Goal: Information Seeking & Learning: Find specific fact

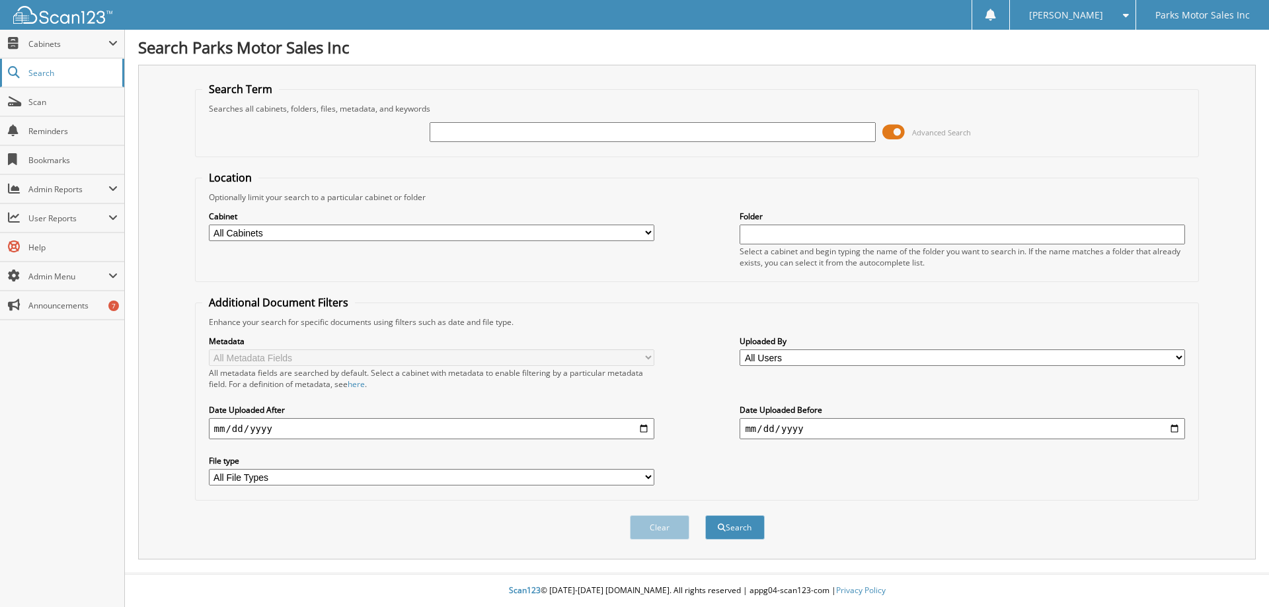
click at [36, 67] on span "Search" at bounding box center [71, 72] width 87 height 11
click at [39, 75] on span "Search" at bounding box center [71, 72] width 87 height 11
type input "259160"
click at [763, 530] on button "Search" at bounding box center [734, 528] width 59 height 24
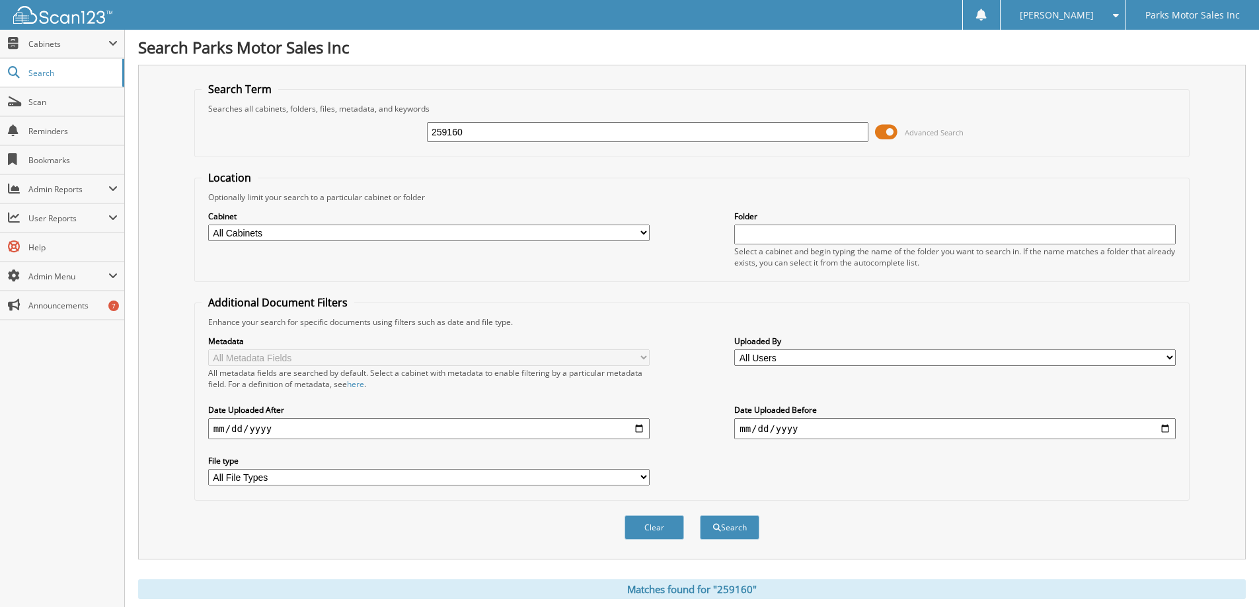
click at [45, 19] on img at bounding box center [62, 15] width 99 height 18
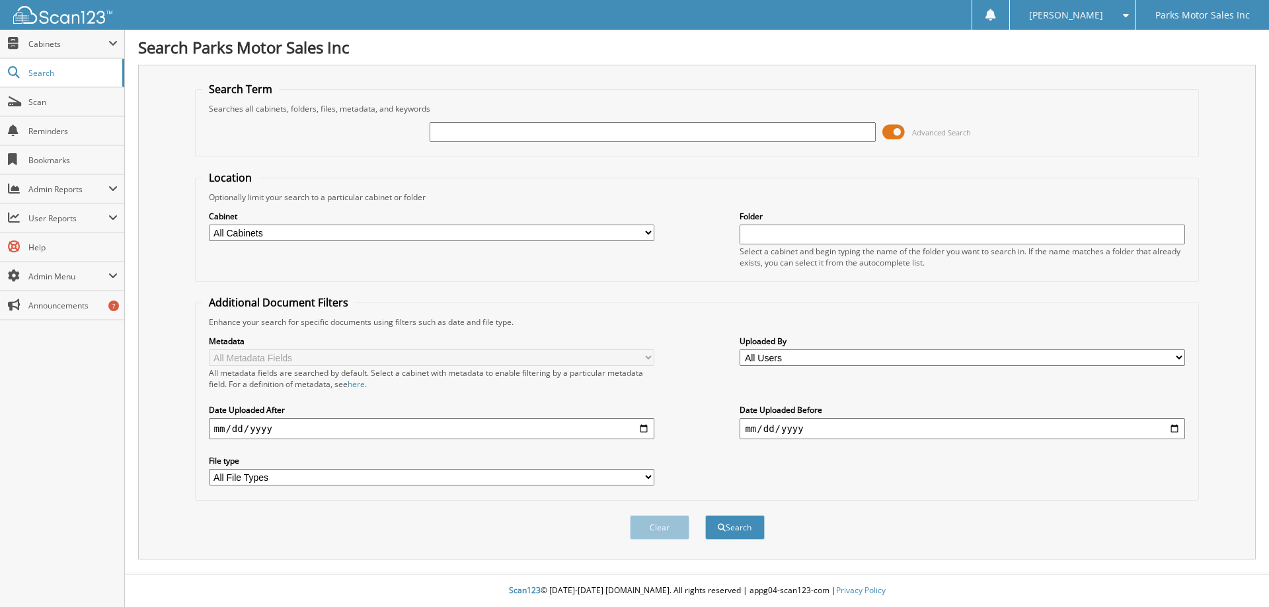
click at [519, 127] on input "text" at bounding box center [652, 132] width 445 height 20
type input "259160"
click at [730, 529] on button "Search" at bounding box center [734, 528] width 59 height 24
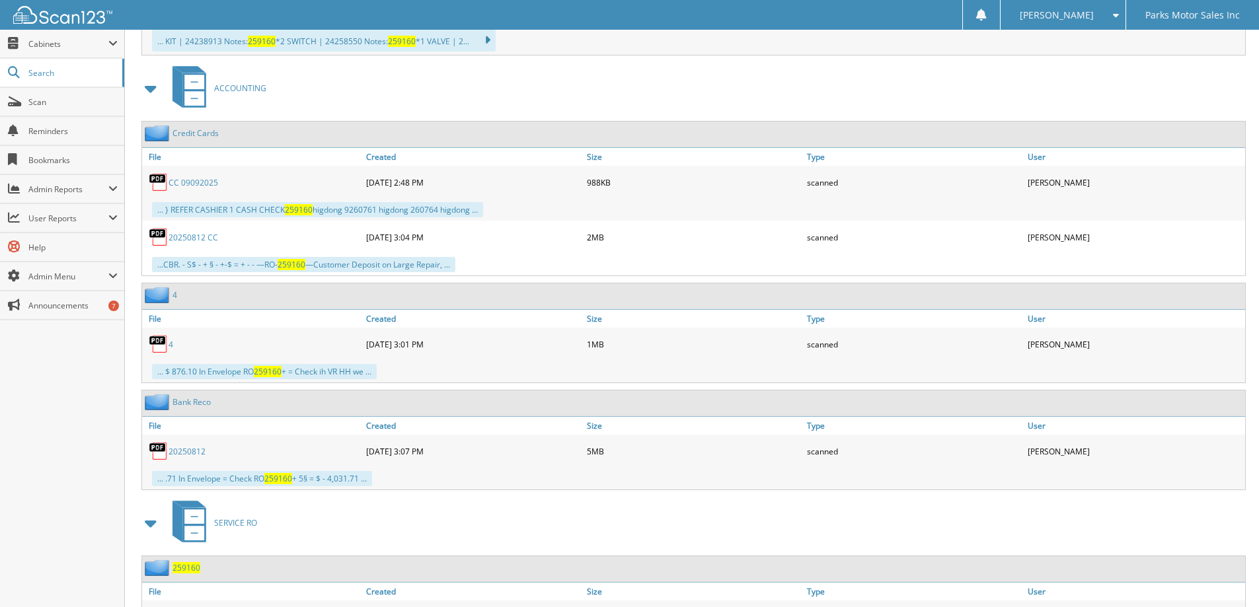
scroll to position [791, 0]
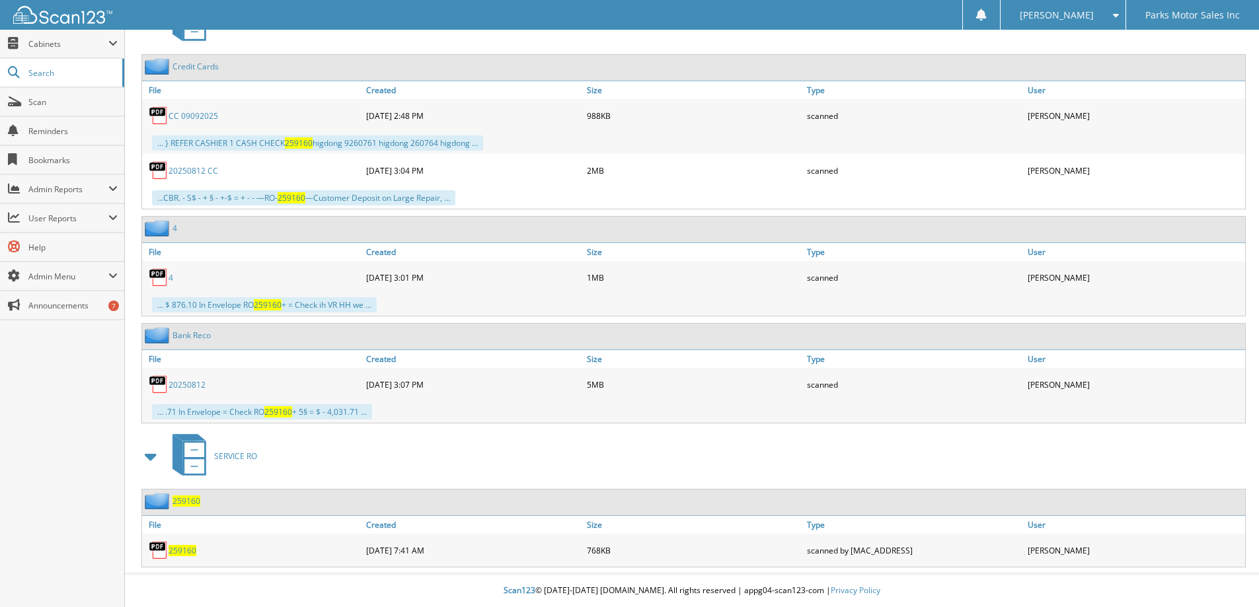
click at [184, 549] on span "259160" at bounding box center [183, 550] width 28 height 11
click at [34, 77] on span "Search" at bounding box center [71, 72] width 87 height 11
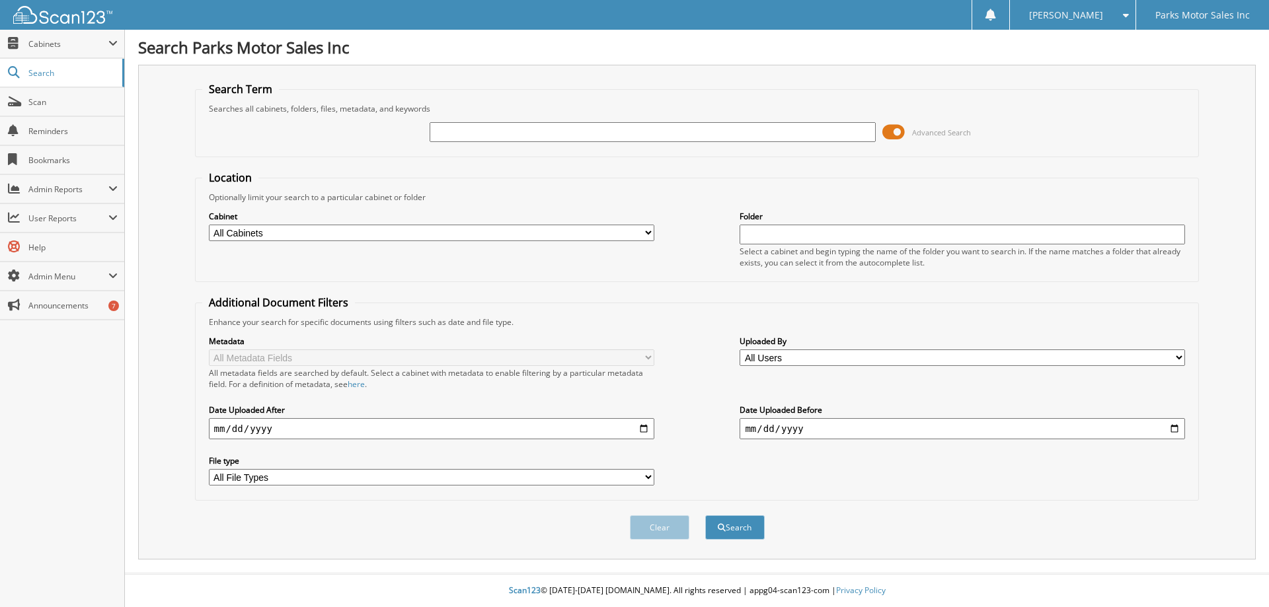
click at [543, 131] on input "text" at bounding box center [652, 132] width 445 height 20
click at [459, 127] on input "text" at bounding box center [652, 132] width 445 height 20
type input "63025ECOMM"
click at [705, 516] on button "Search" at bounding box center [734, 528] width 59 height 24
click at [581, 128] on input "text" at bounding box center [652, 132] width 445 height 20
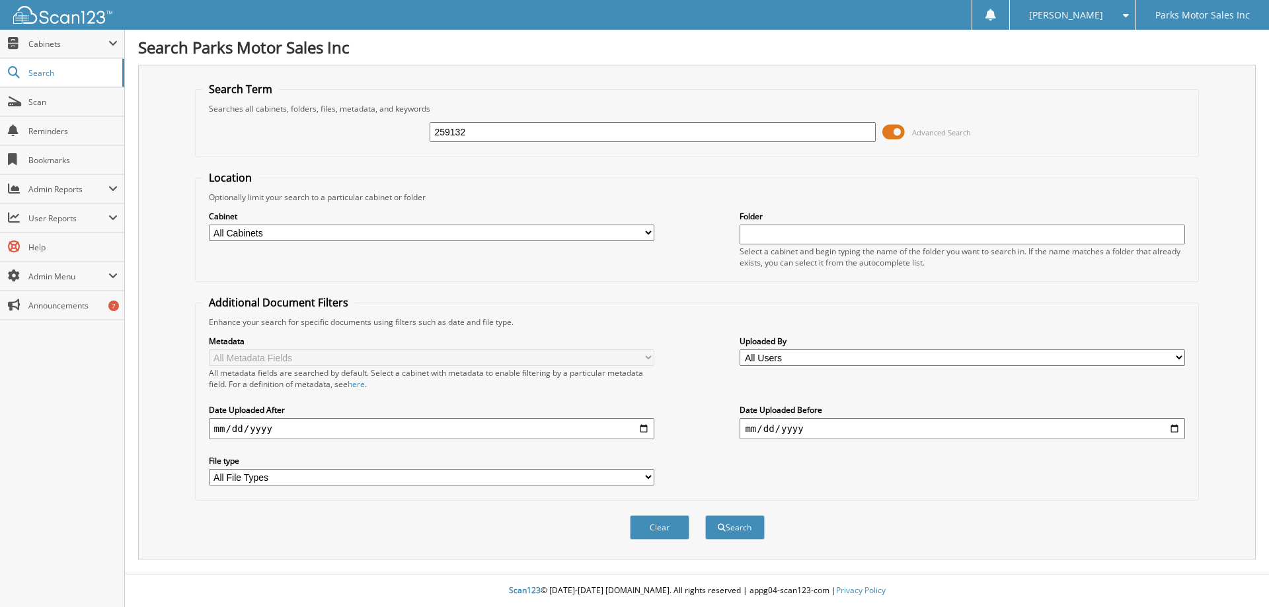
type input "259132"
click at [705, 516] on button "Search" at bounding box center [734, 528] width 59 height 24
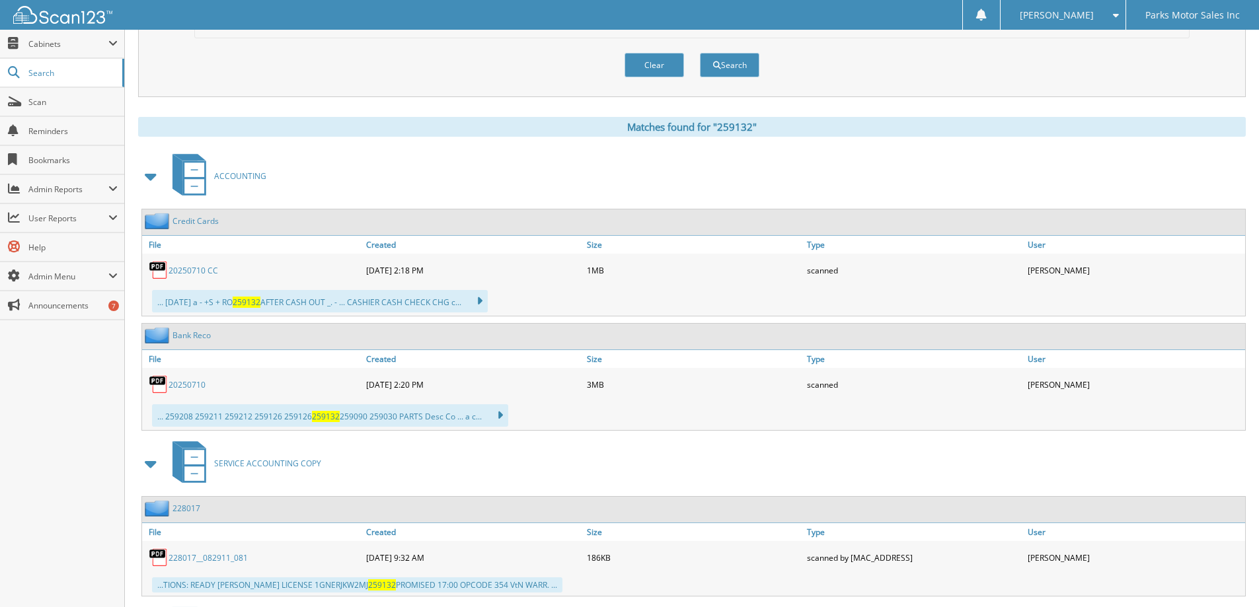
scroll to position [909, 0]
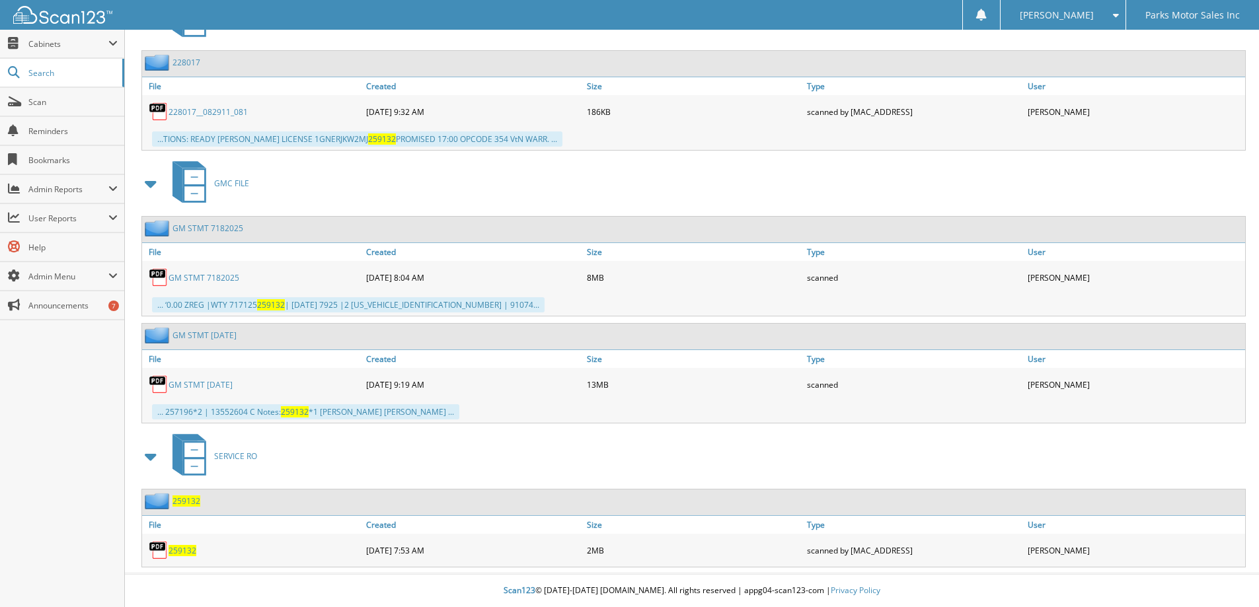
click at [183, 555] on span "259132" at bounding box center [183, 550] width 28 height 11
click at [195, 500] on span "259132" at bounding box center [187, 501] width 28 height 11
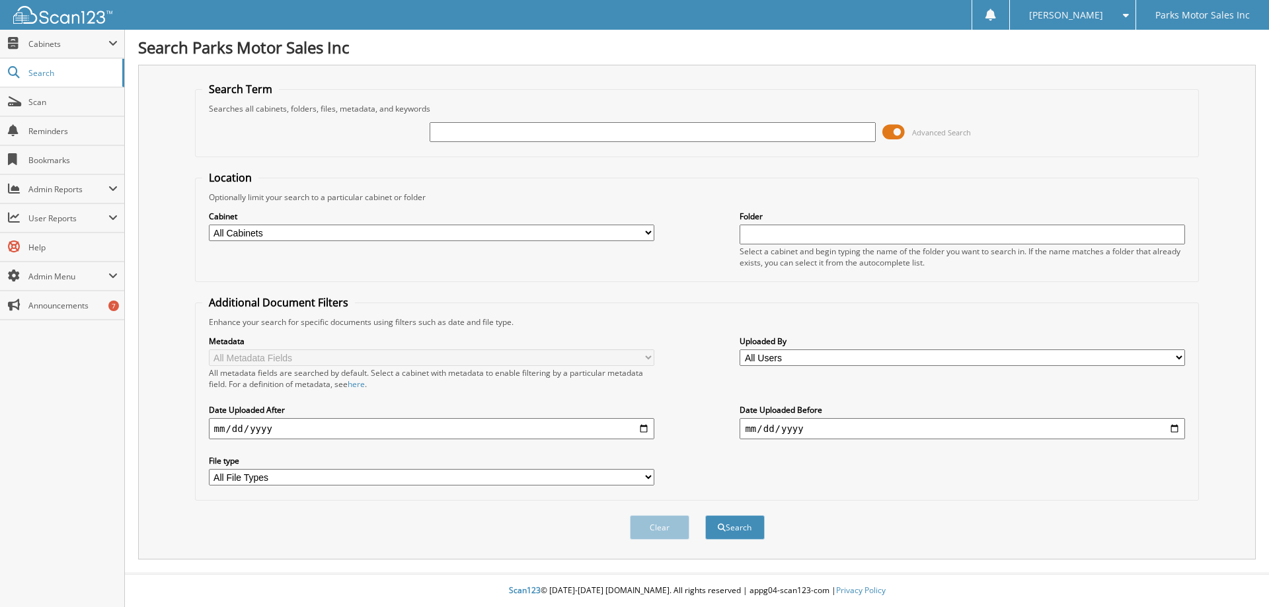
drag, startPoint x: 460, startPoint y: 128, endPoint x: 468, endPoint y: 126, distance: 8.2
click at [468, 126] on input "text" at bounding box center [652, 132] width 445 height 20
type input "258907"
click at [707, 541] on div "Search" at bounding box center [735, 527] width 62 height 27
click at [714, 535] on button "Search" at bounding box center [734, 528] width 59 height 24
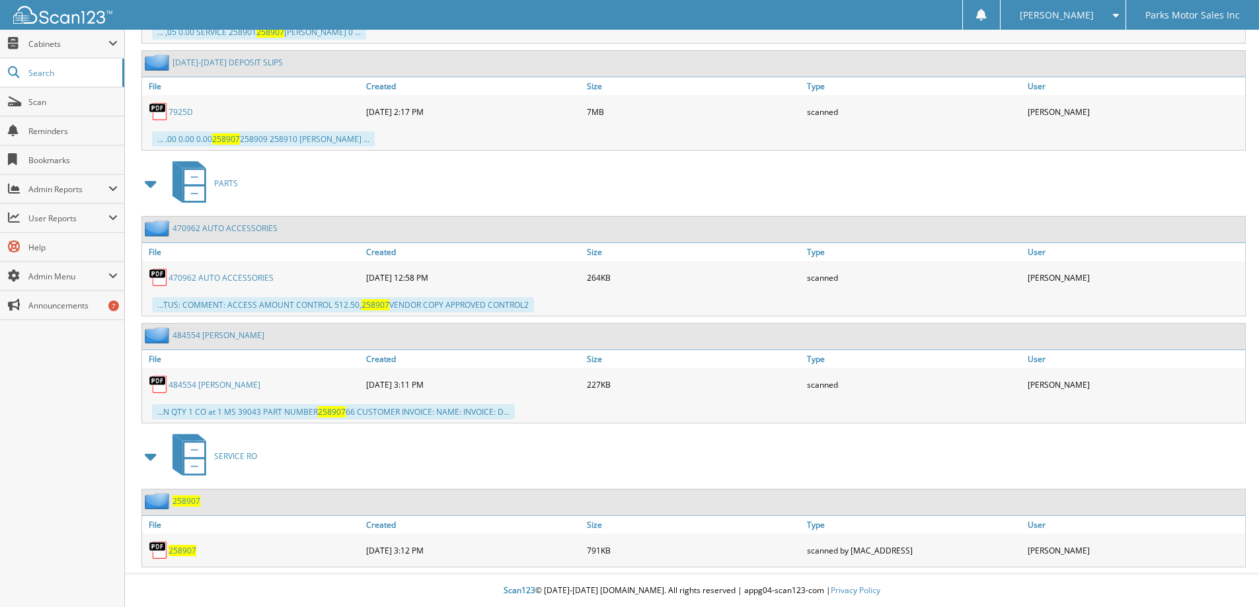
scroll to position [729, 0]
click at [190, 503] on span "258907" at bounding box center [187, 501] width 28 height 11
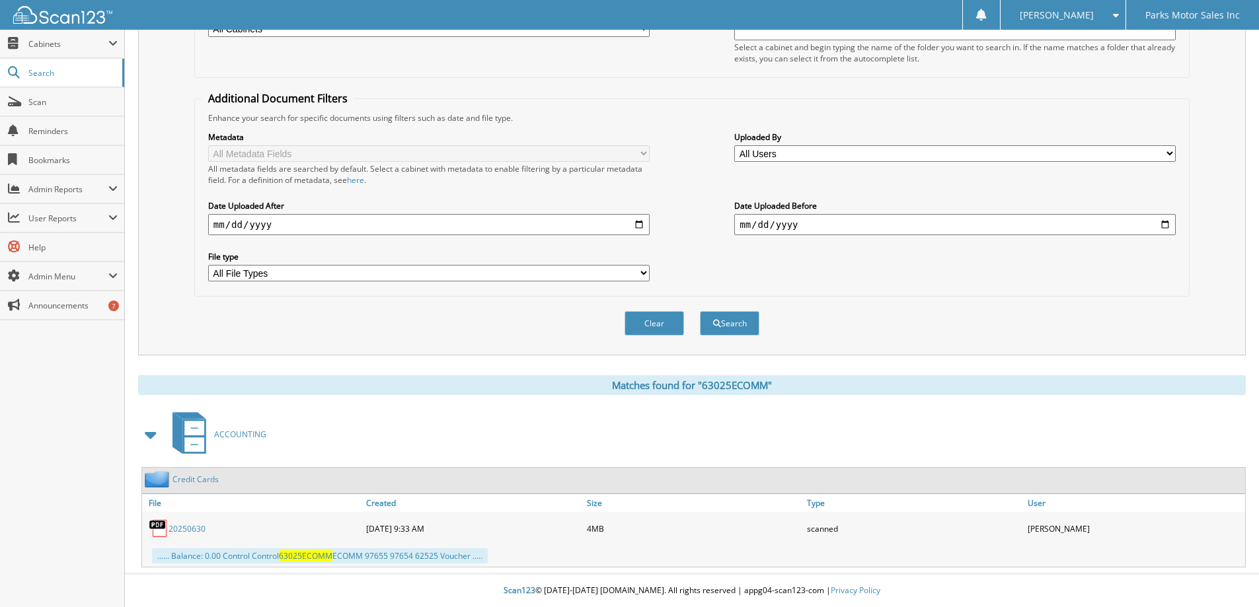
click at [184, 525] on link "20250630" at bounding box center [187, 528] width 37 height 11
click at [190, 481] on link "Credit Cards" at bounding box center [196, 479] width 46 height 11
drag, startPoint x: 265, startPoint y: 538, endPoint x: 169, endPoint y: 531, distance: 96.1
click at [169, 531] on div "20250630" at bounding box center [252, 529] width 221 height 26
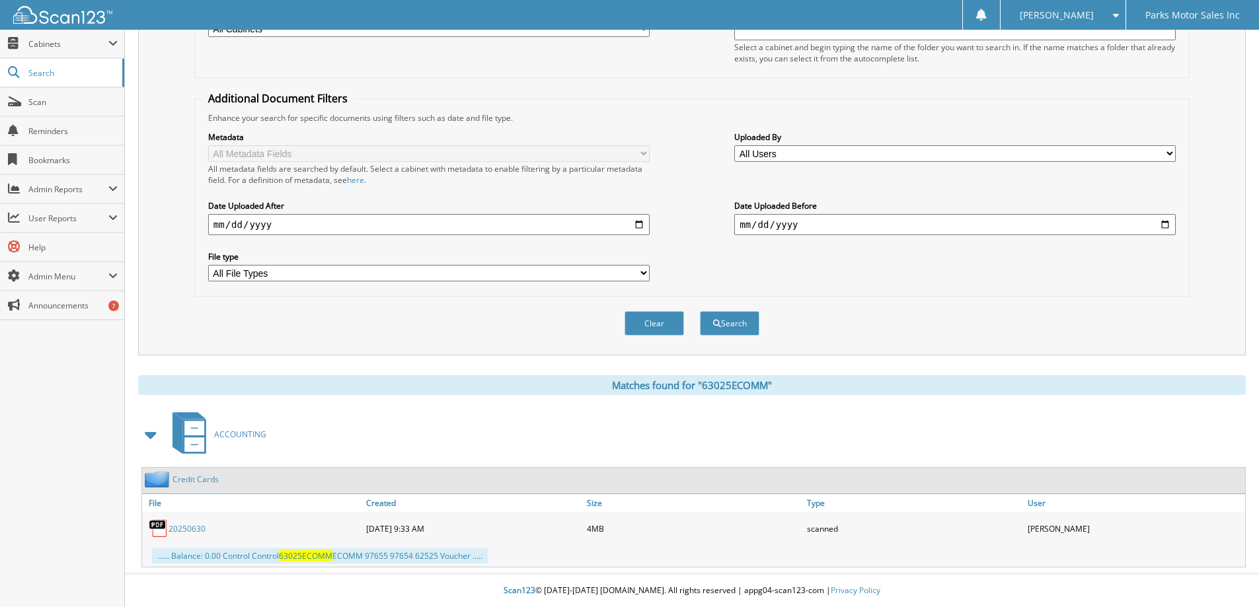
copy link "20250630"
click at [212, 482] on link "Credit Cards" at bounding box center [196, 479] width 46 height 11
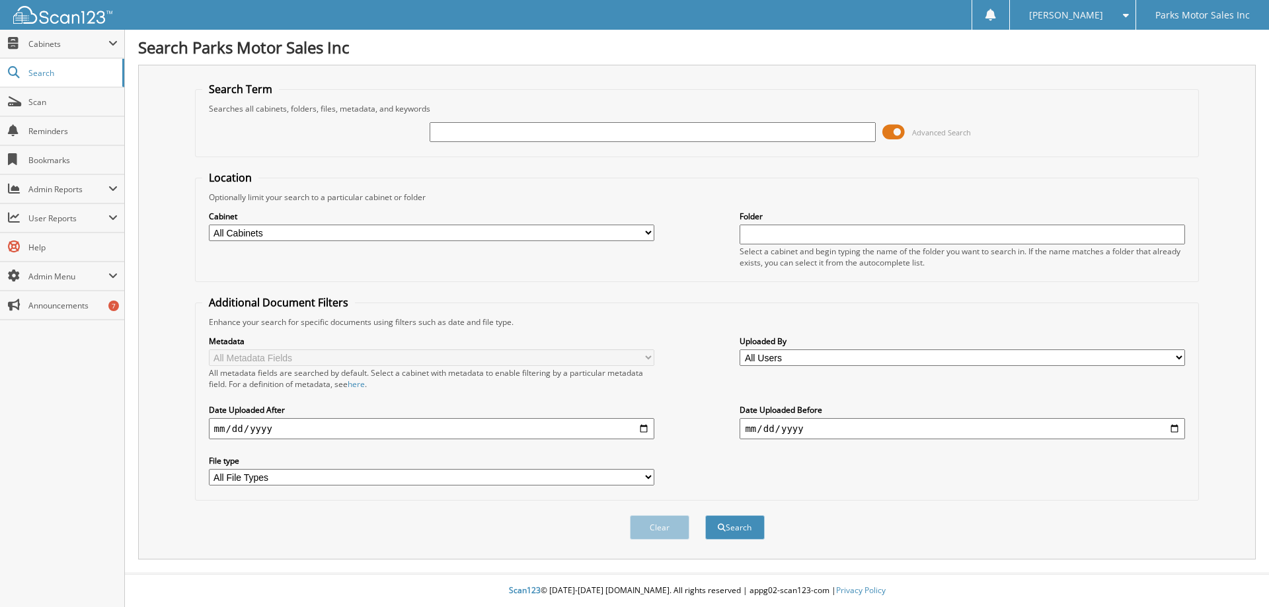
click at [539, 128] on input "text" at bounding box center [652, 132] width 445 height 20
type input "97013"
click at [705, 516] on button "Search" at bounding box center [734, 528] width 59 height 24
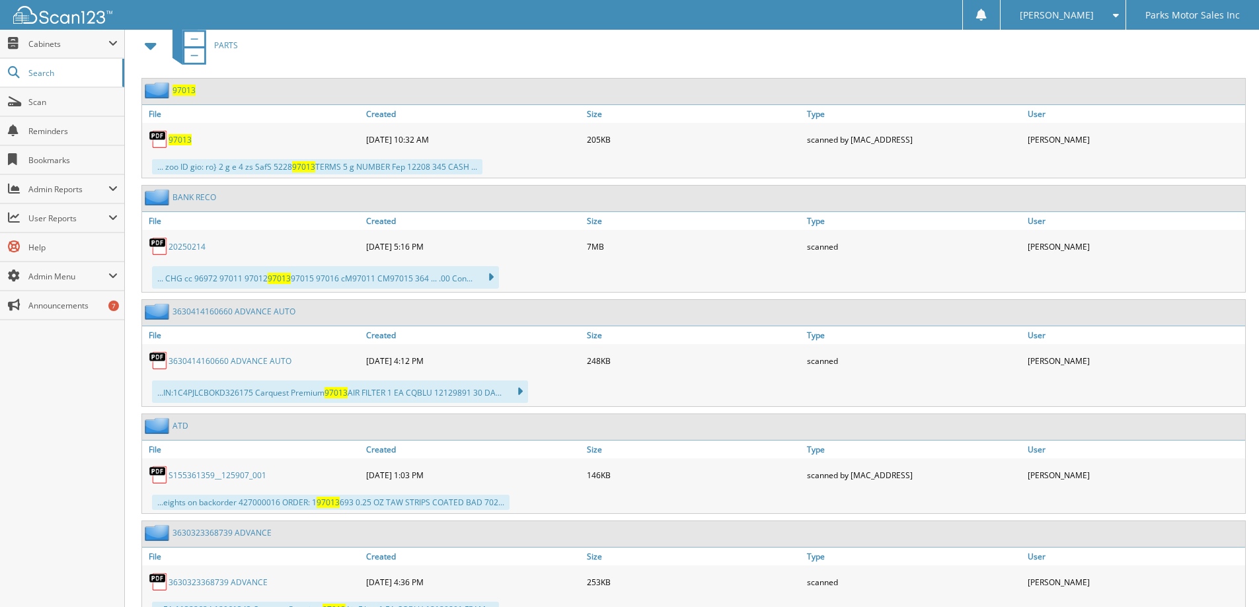
scroll to position [397, 0]
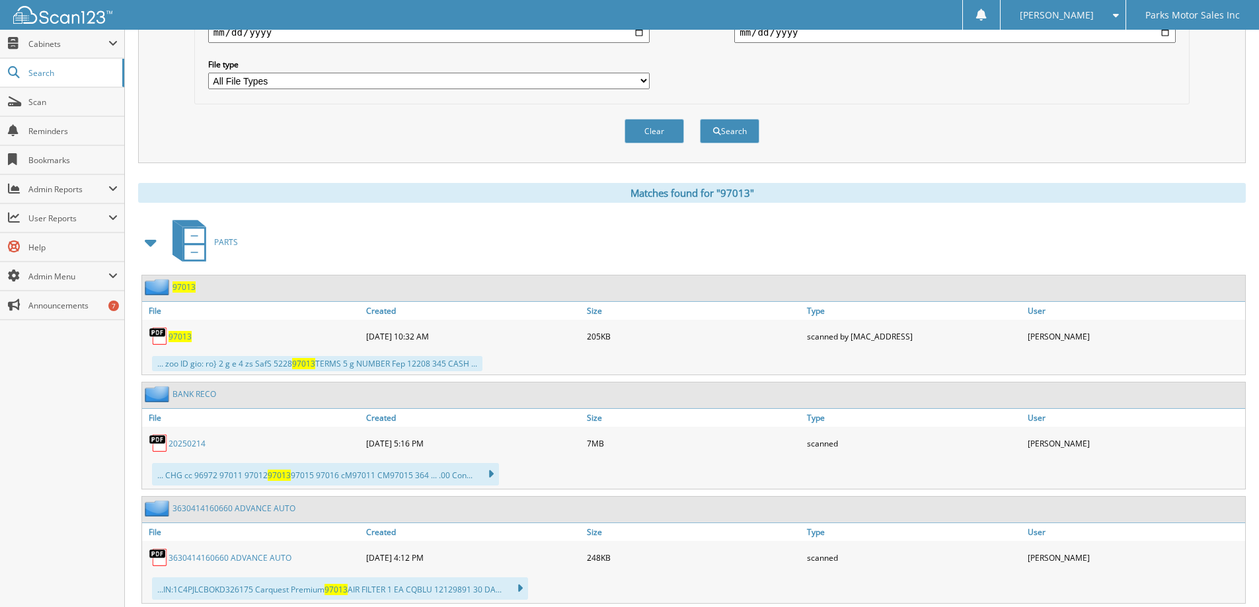
click at [183, 334] on span "97013" at bounding box center [180, 336] width 23 height 11
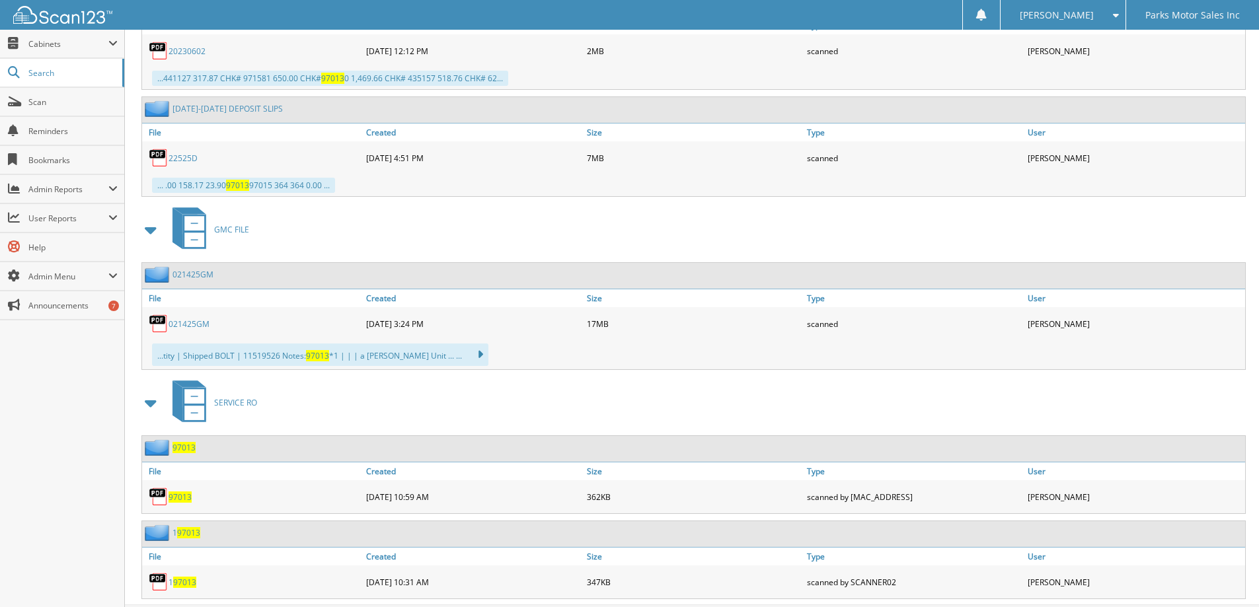
scroll to position [1718, 0]
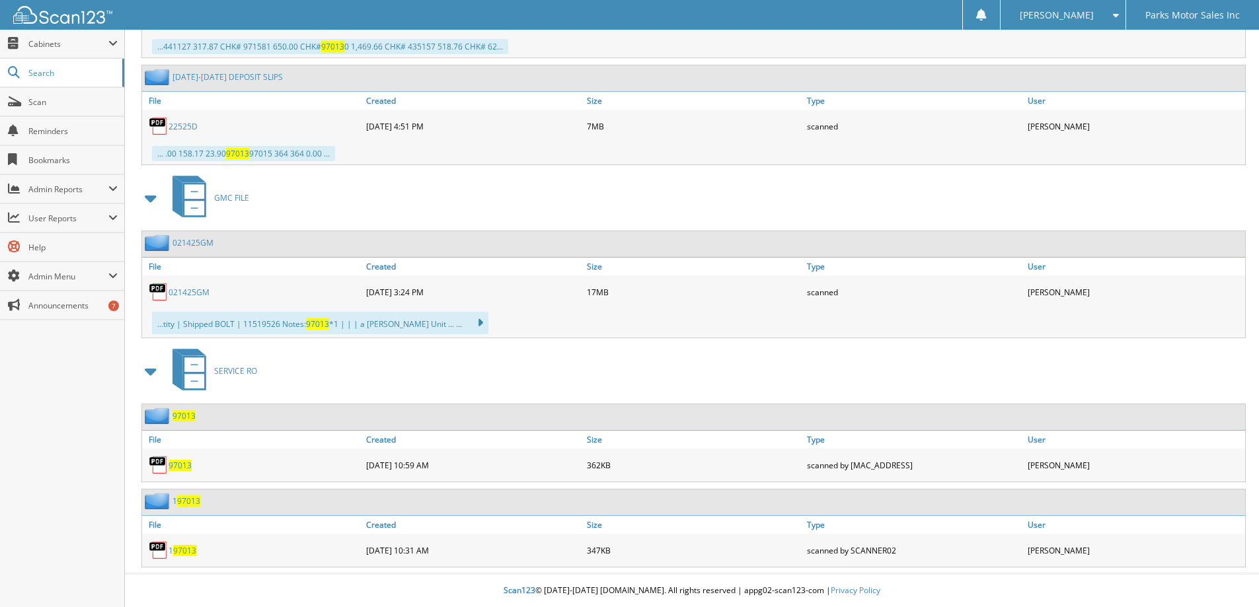
click at [180, 463] on span "97013" at bounding box center [180, 465] width 23 height 11
click at [50, 66] on link "Search" at bounding box center [62, 73] width 124 height 28
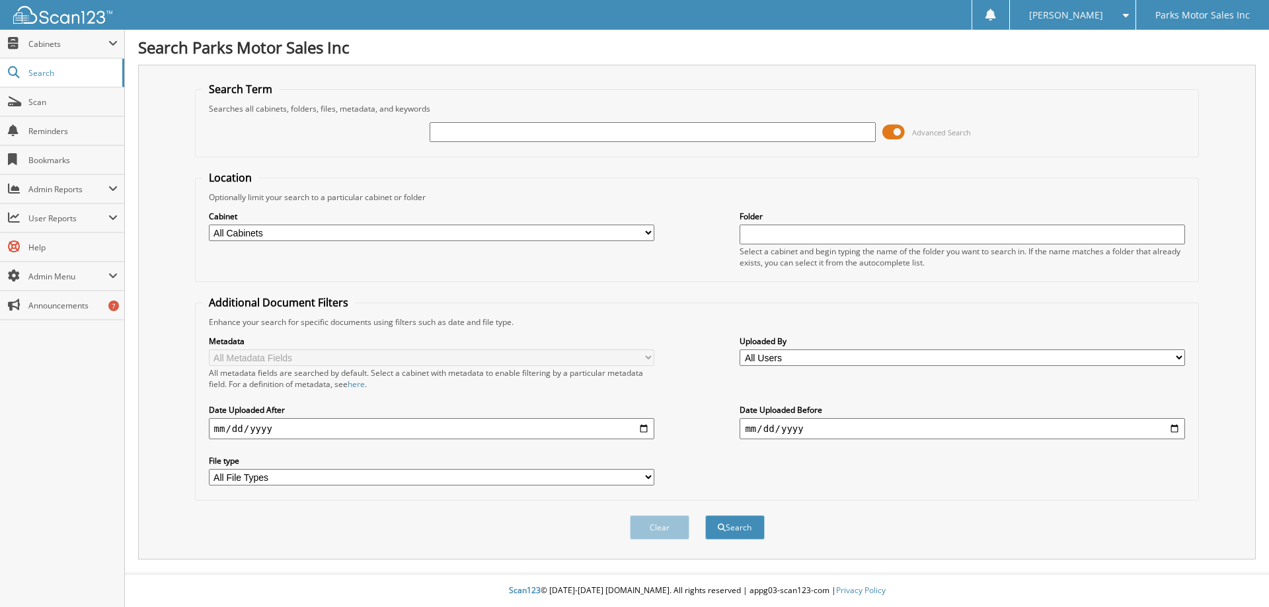
click at [569, 135] on input "text" at bounding box center [652, 132] width 445 height 20
type input "81325srvcc"
click at [705, 516] on button "Search" at bounding box center [734, 528] width 59 height 24
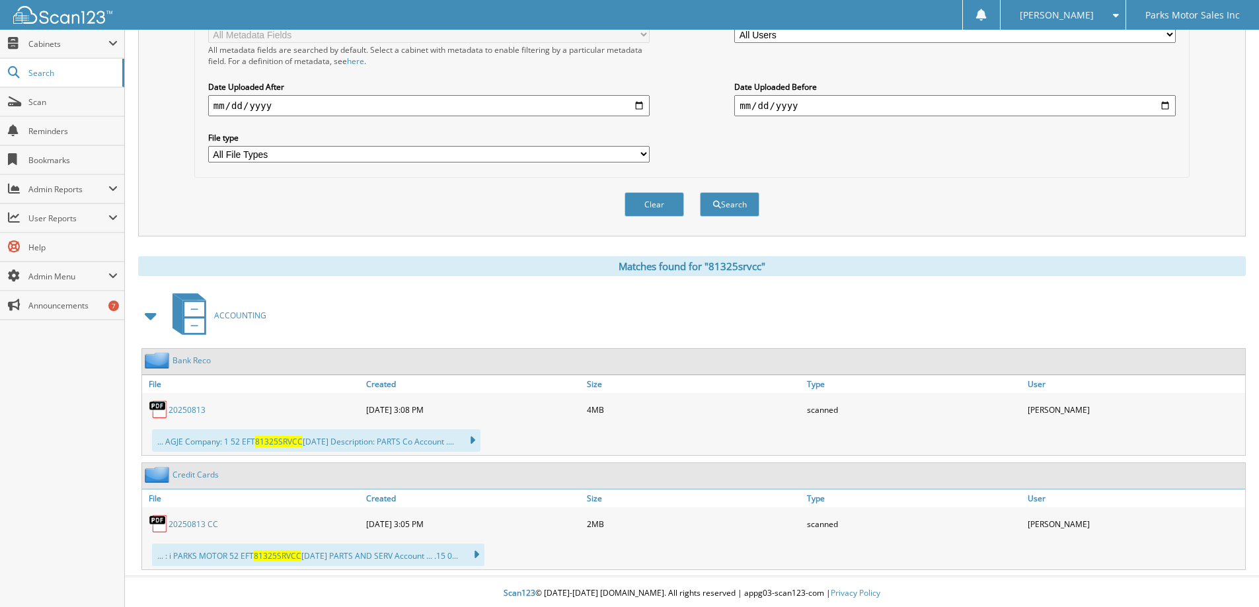
scroll to position [327, 0]
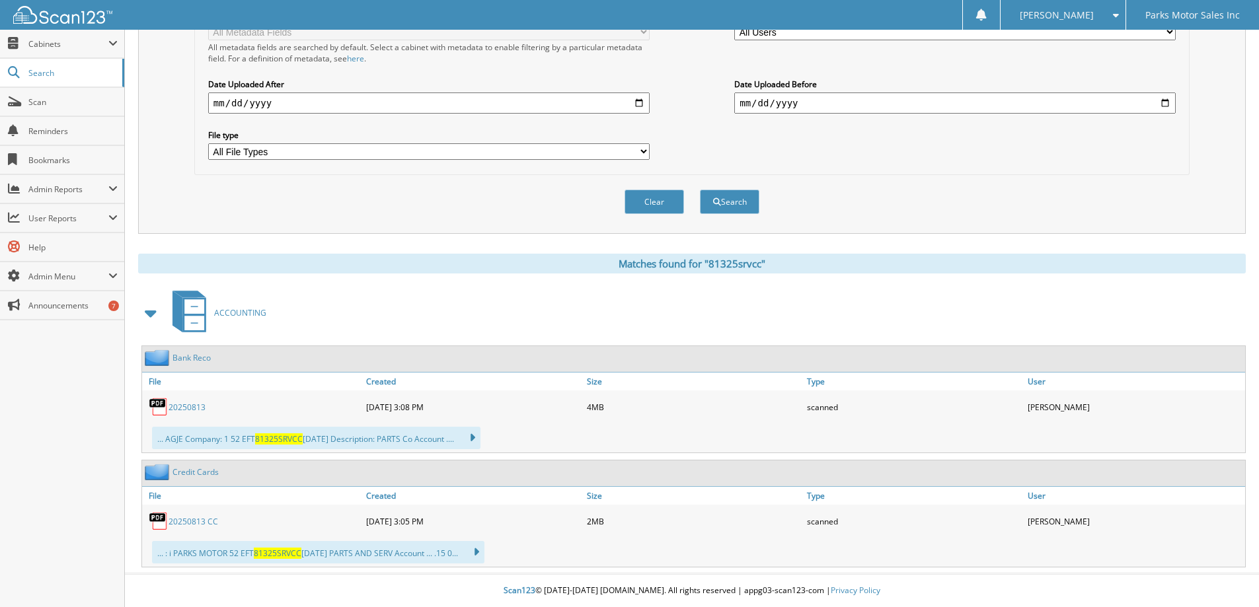
drag, startPoint x: 229, startPoint y: 523, endPoint x: 171, endPoint y: 527, distance: 58.3
click at [171, 527] on div "20250813 CC" at bounding box center [252, 521] width 221 height 26
copy link "20250813 CC"
click at [198, 471] on link "Credit Cards" at bounding box center [196, 472] width 46 height 11
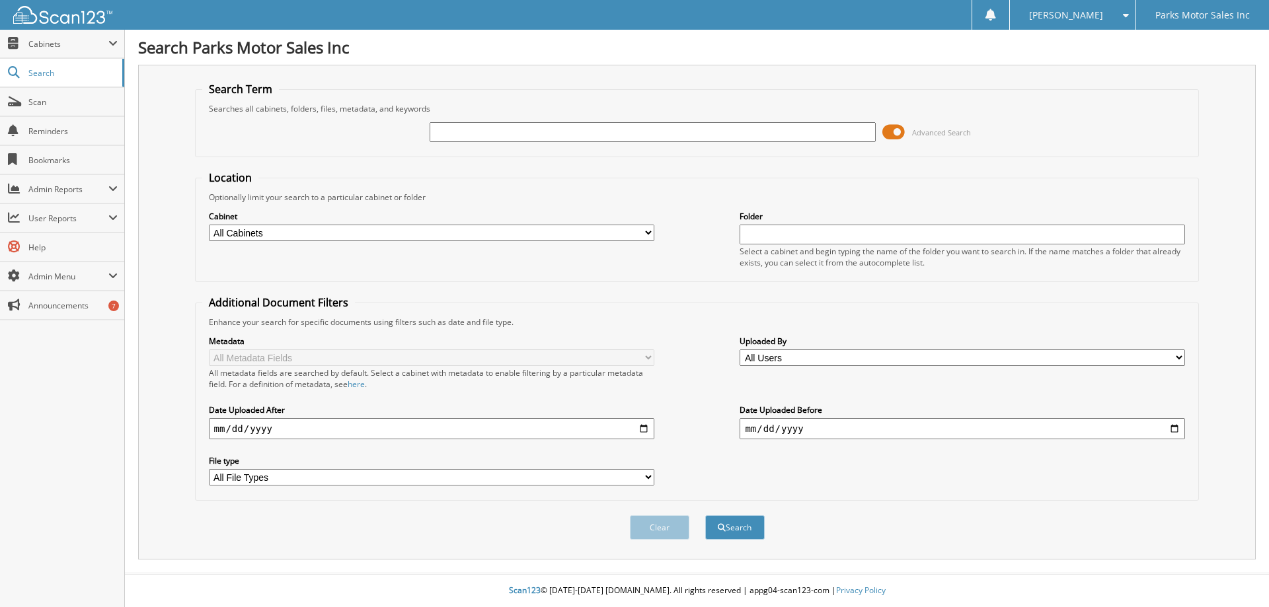
click at [1038, 108] on div "Searches all cabinets, folders, files, metadata, and keywords" at bounding box center [697, 108] width 990 height 11
click at [785, 128] on input "text" at bounding box center [652, 132] width 445 height 20
type input "81425srvcc"
click at [705, 516] on button "Search" at bounding box center [734, 528] width 59 height 24
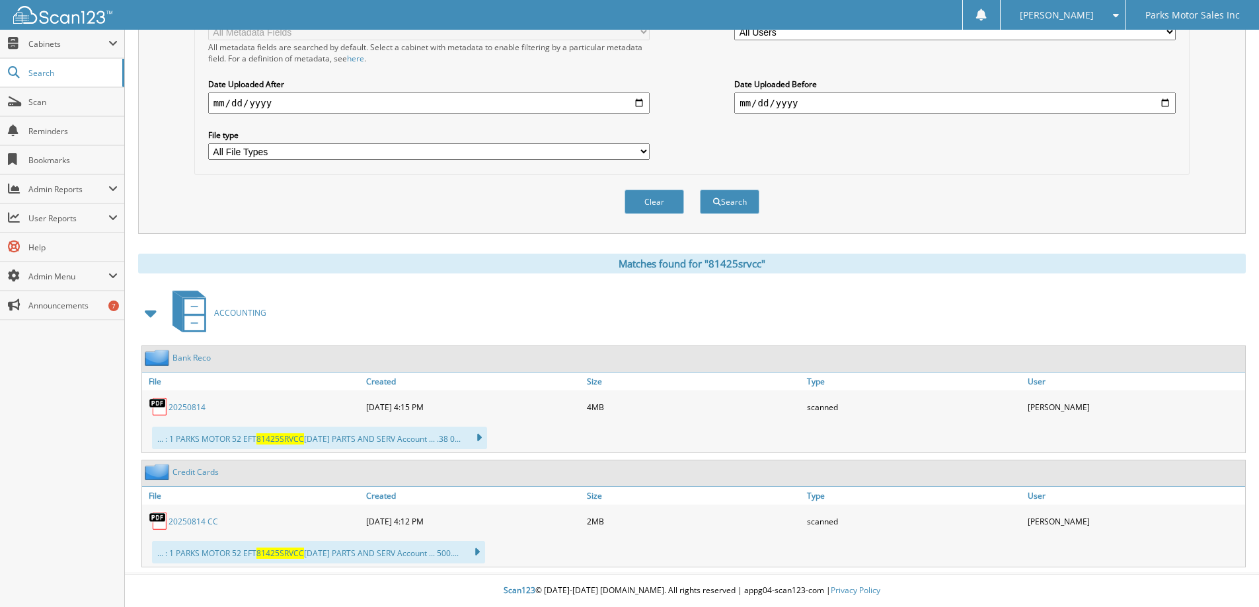
click at [195, 523] on link "20250814 CC" at bounding box center [194, 521] width 50 height 11
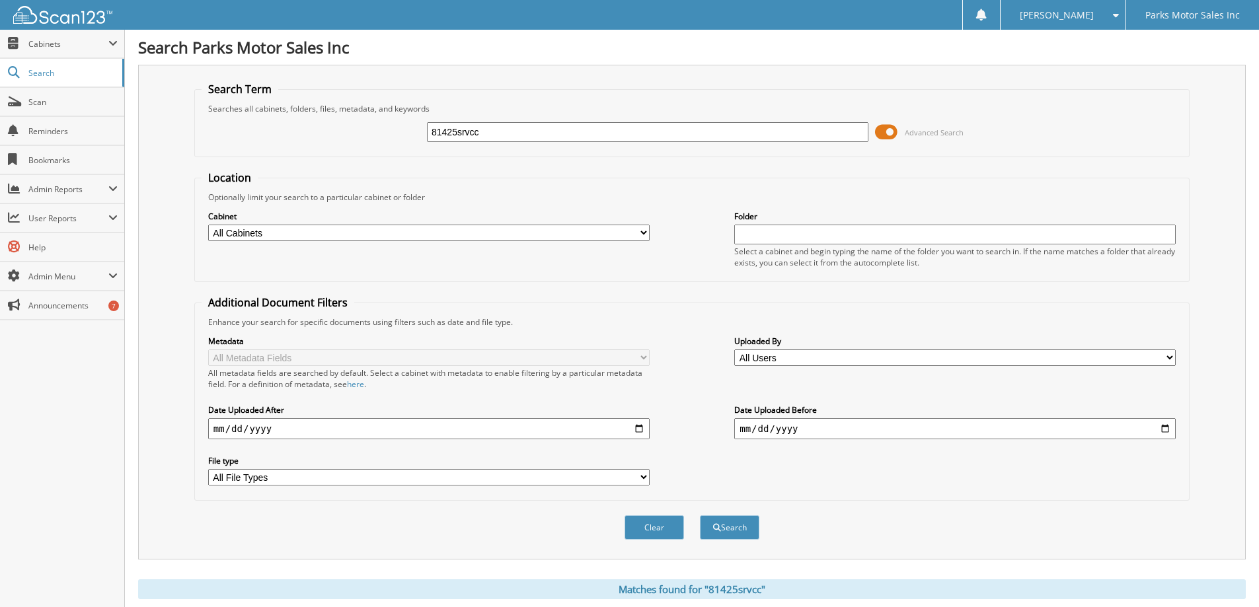
click at [451, 132] on input "81425srvcc" at bounding box center [648, 132] width 442 height 20
drag, startPoint x: 443, startPoint y: 132, endPoint x: 463, endPoint y: 136, distance: 20.2
click at [444, 132] on input "81425srvcc" at bounding box center [648, 132] width 442 height 20
type input "81325srvcc"
click at [700, 516] on button "Search" at bounding box center [729, 528] width 59 height 24
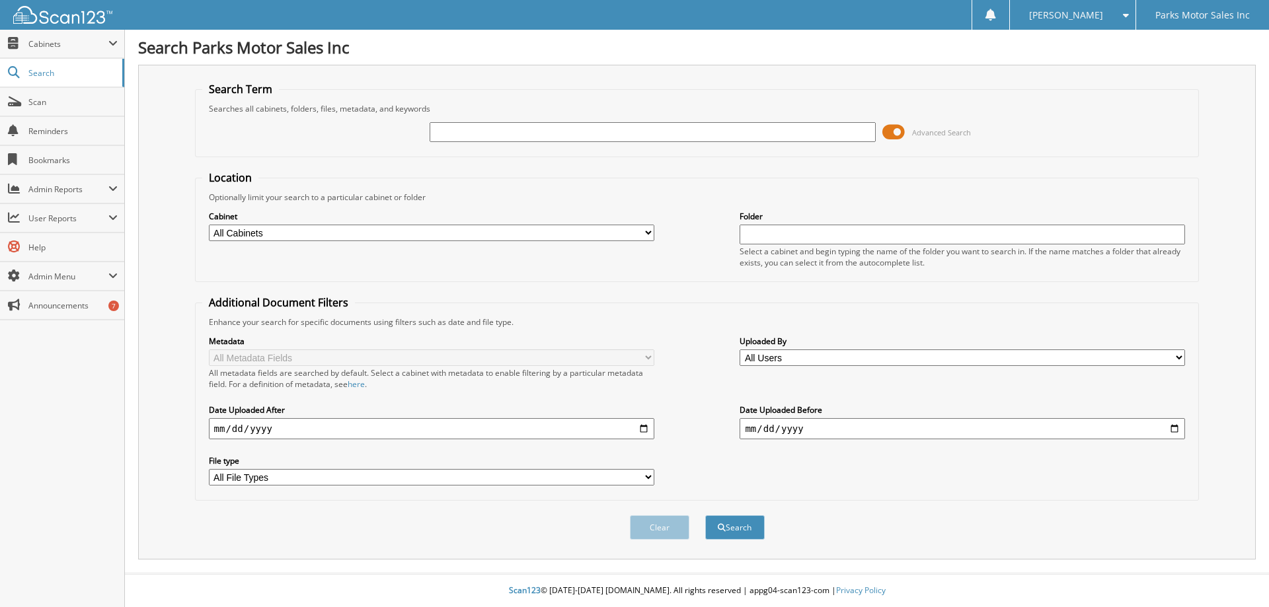
click at [511, 132] on input "text" at bounding box center [652, 132] width 445 height 20
type input "258168"
click at [705, 516] on button "Search" at bounding box center [734, 528] width 59 height 24
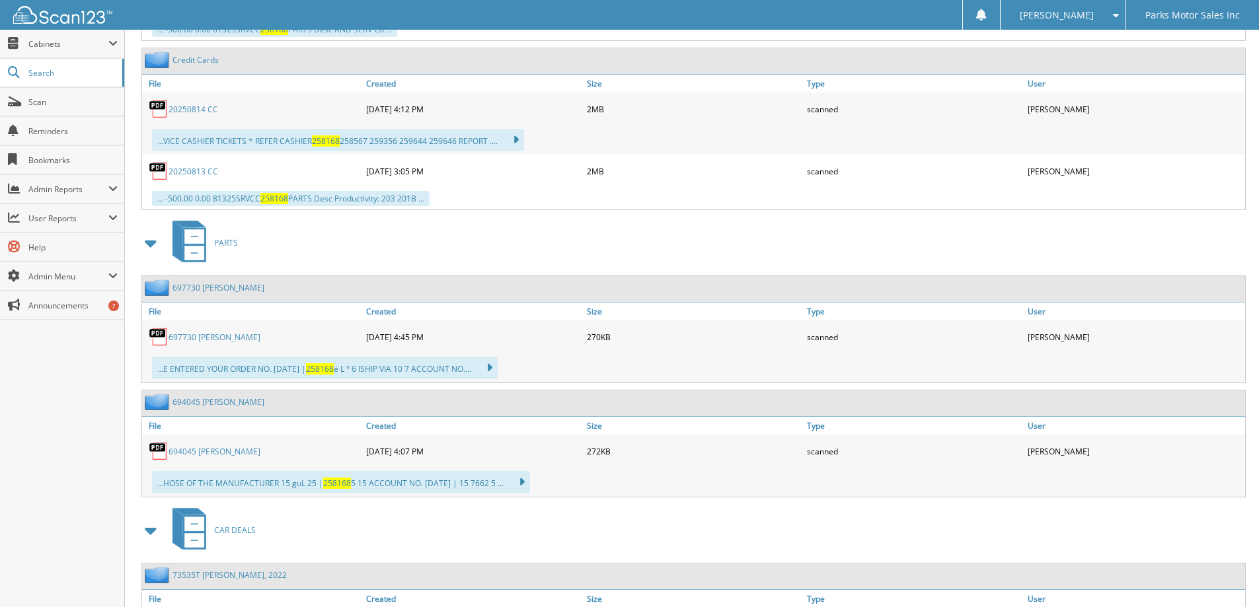
scroll to position [1200, 0]
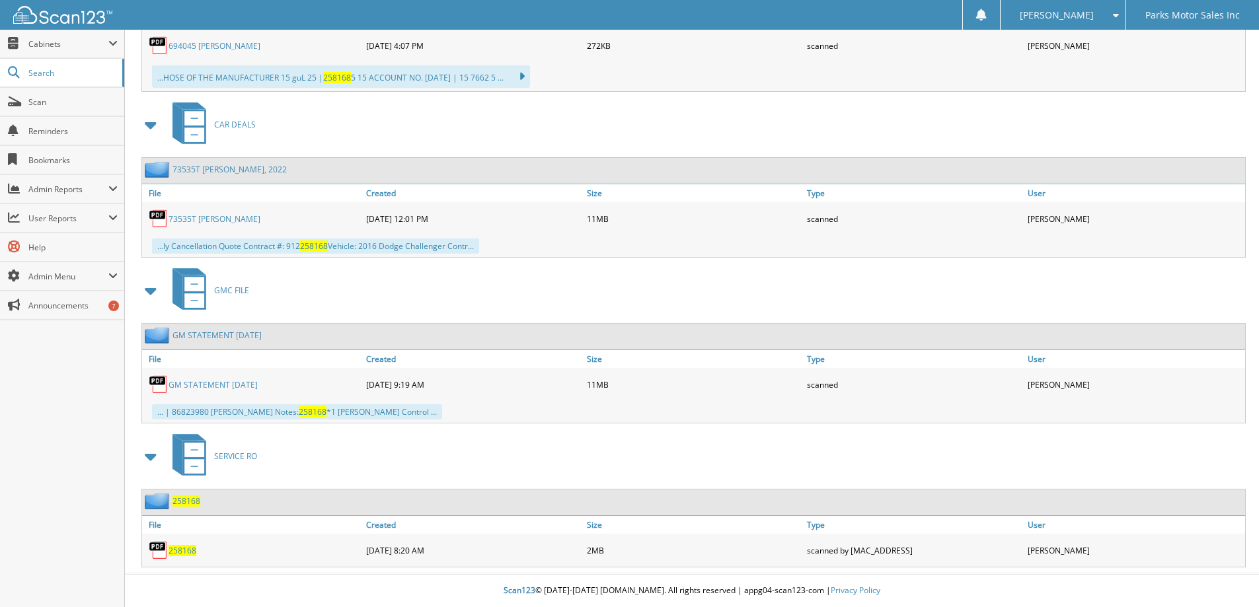
click at [179, 554] on span "258168" at bounding box center [183, 550] width 28 height 11
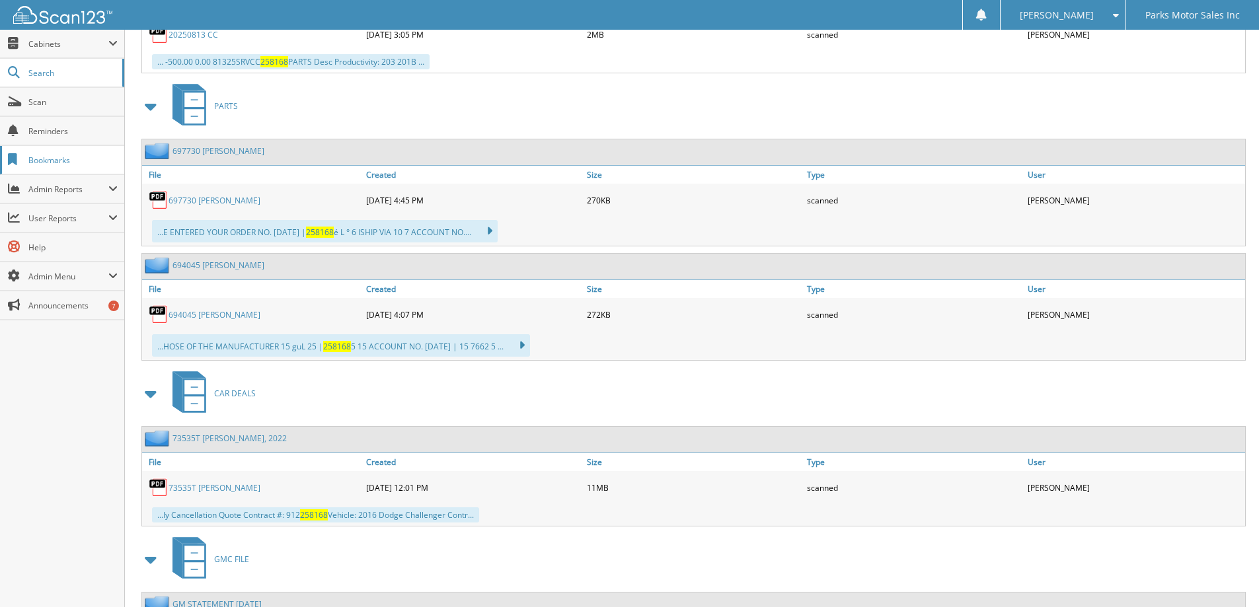
scroll to position [737, 0]
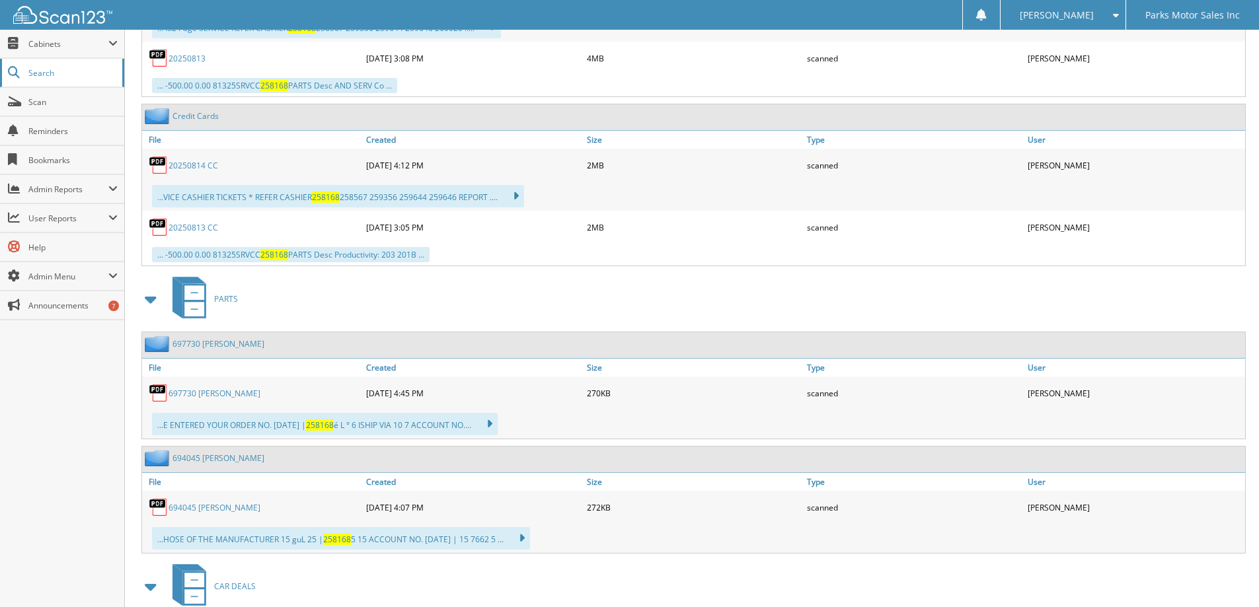
click at [42, 78] on span "Search" at bounding box center [71, 72] width 87 height 11
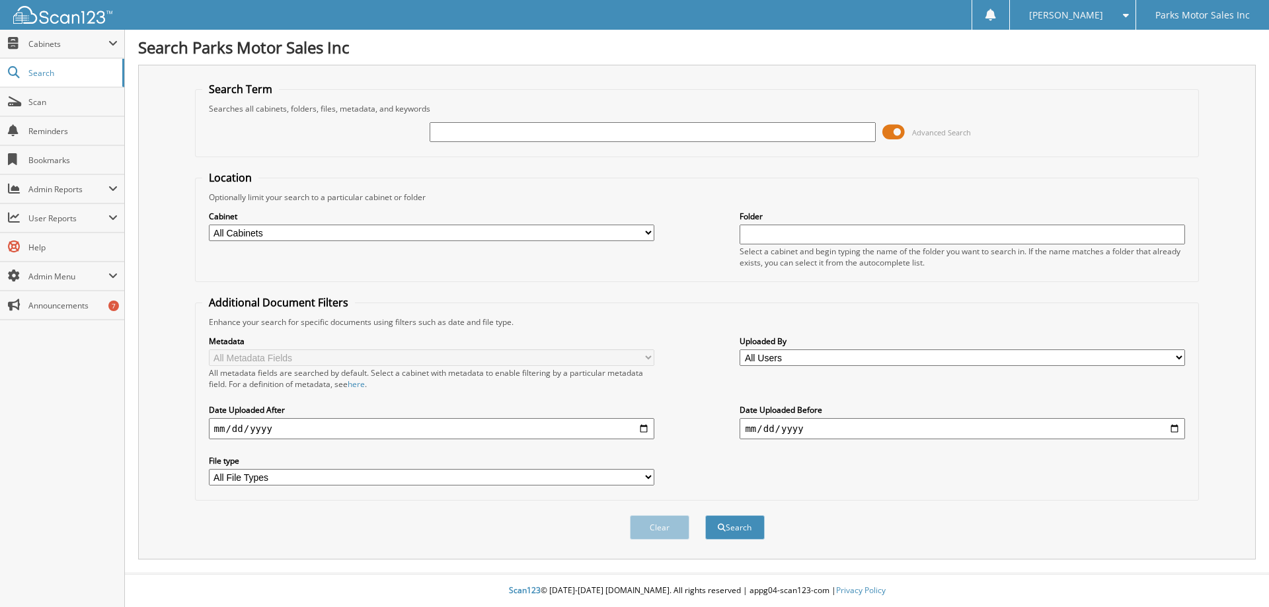
click at [511, 116] on div "Advanced Search" at bounding box center [697, 132] width 990 height 36
click at [512, 128] on input "text" at bounding box center [652, 132] width 445 height 20
type input "259646"
click at [705, 516] on button "Search" at bounding box center [734, 528] width 59 height 24
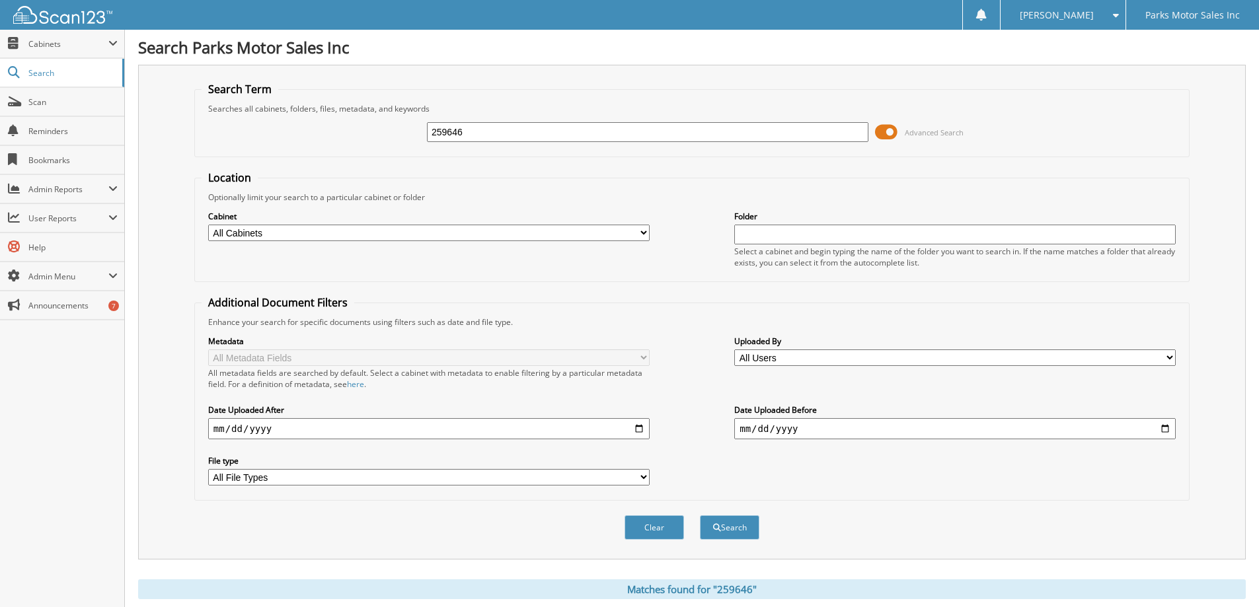
scroll to position [989, 0]
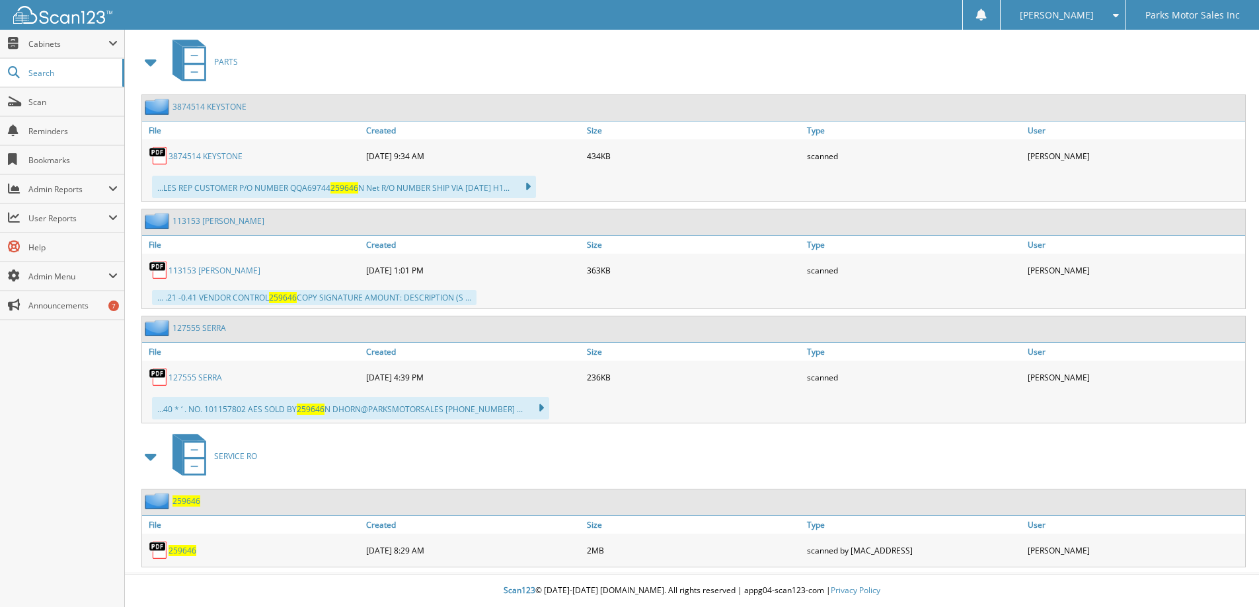
click at [184, 550] on span "259646" at bounding box center [183, 550] width 28 height 11
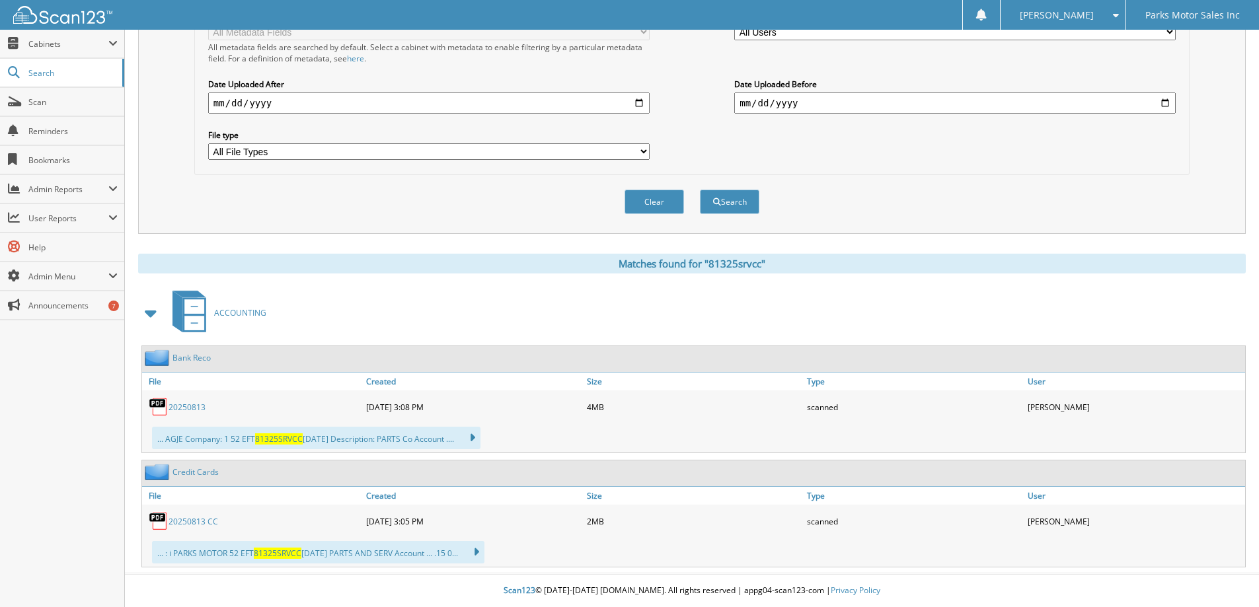
click at [201, 521] on link "20250813 CC" at bounding box center [194, 521] width 50 height 11
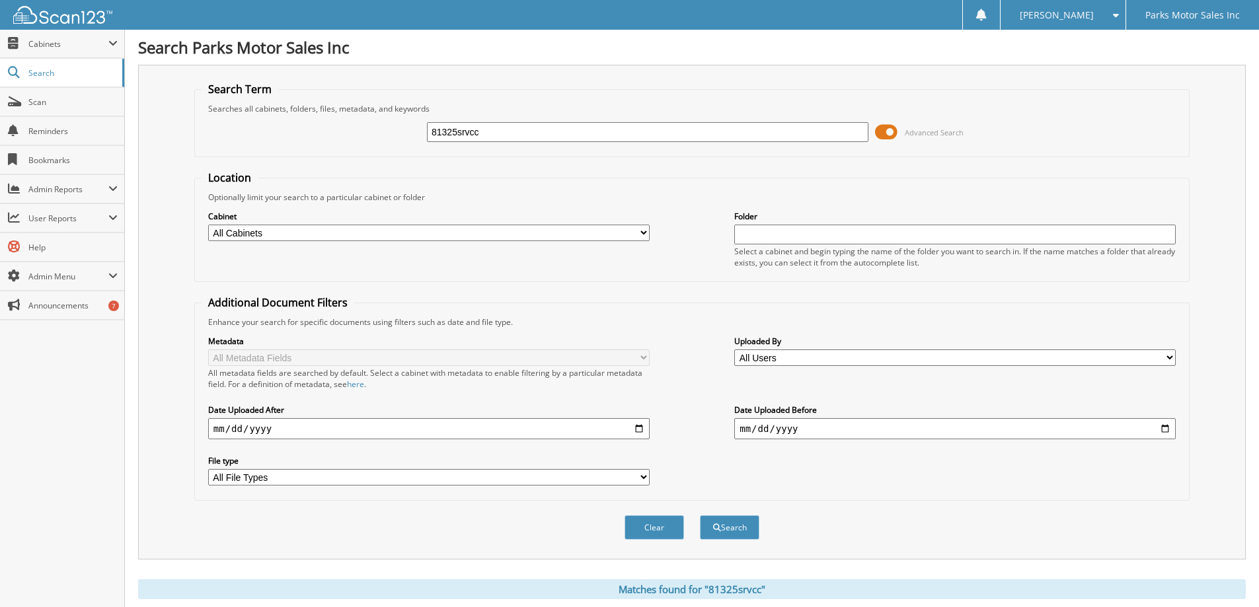
drag, startPoint x: 449, startPoint y: 125, endPoint x: 479, endPoint y: 134, distance: 31.1
click at [451, 124] on input "81325srvcc" at bounding box center [648, 132] width 442 height 20
type input "81425srvcc"
click at [700, 516] on button "Search" at bounding box center [729, 528] width 59 height 24
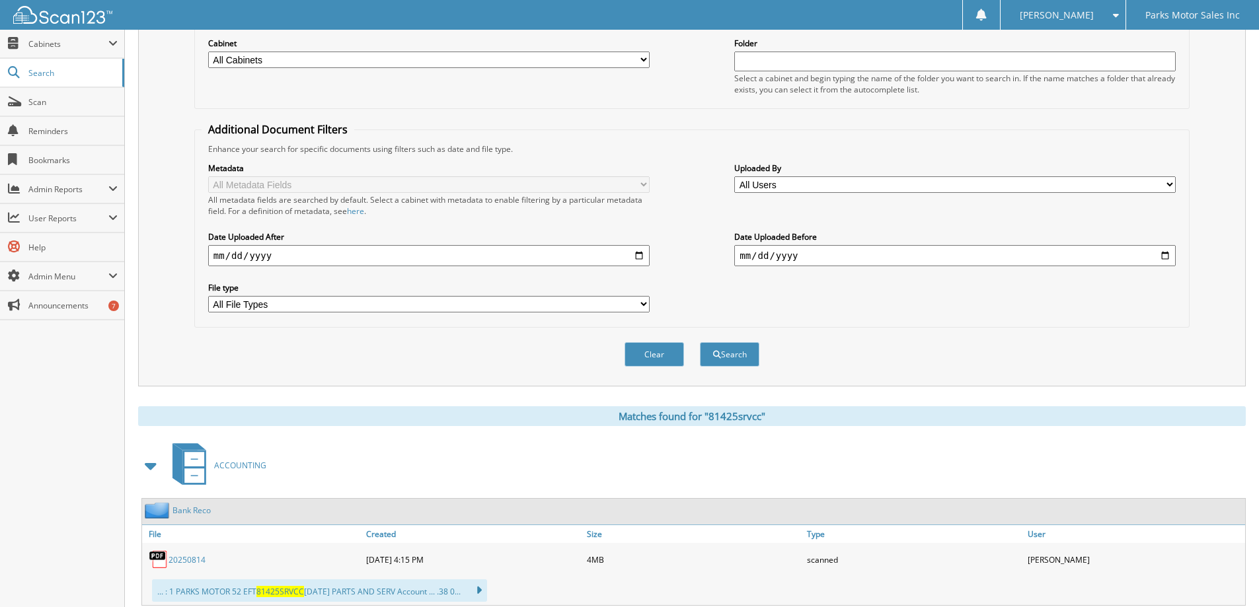
scroll to position [327, 0]
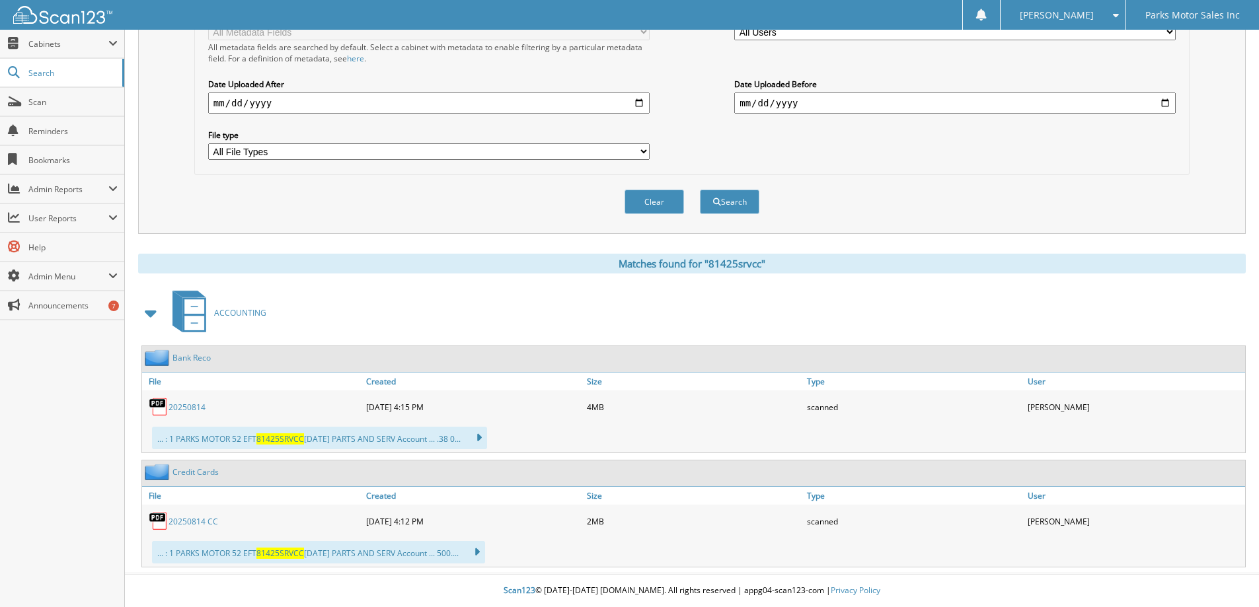
click at [174, 525] on link "20250814 CC" at bounding box center [194, 521] width 50 height 11
